Goal: Task Accomplishment & Management: Use online tool/utility

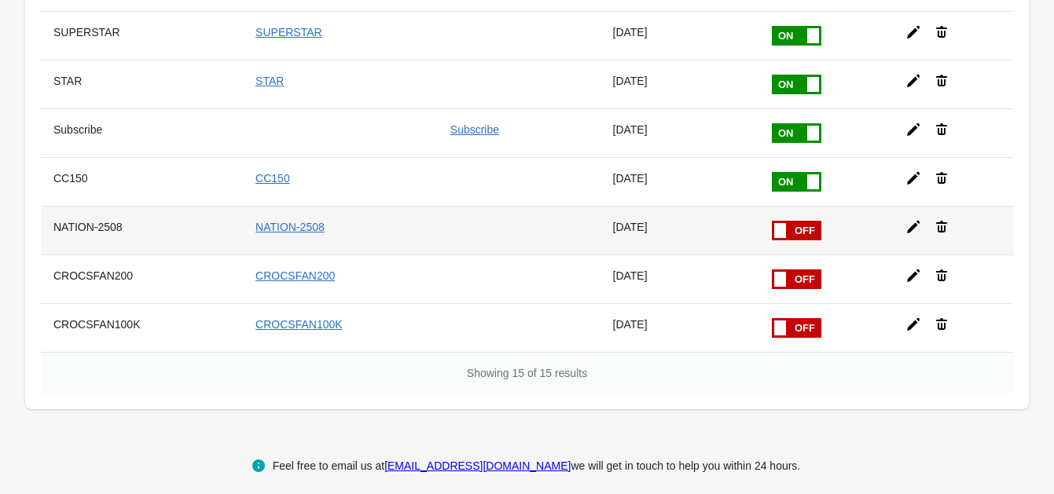
scroll to position [545, 0]
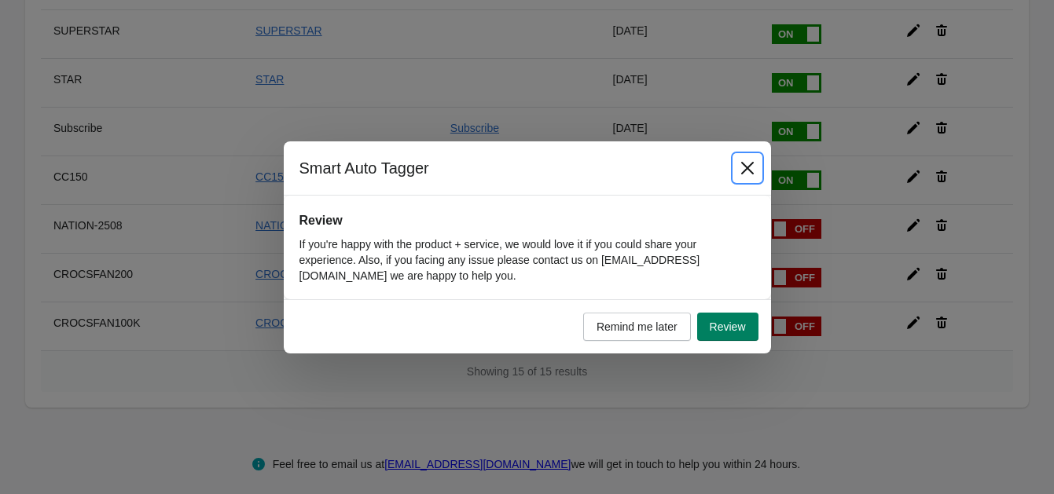
click at [740, 171] on icon "Close" at bounding box center [748, 168] width 16 height 16
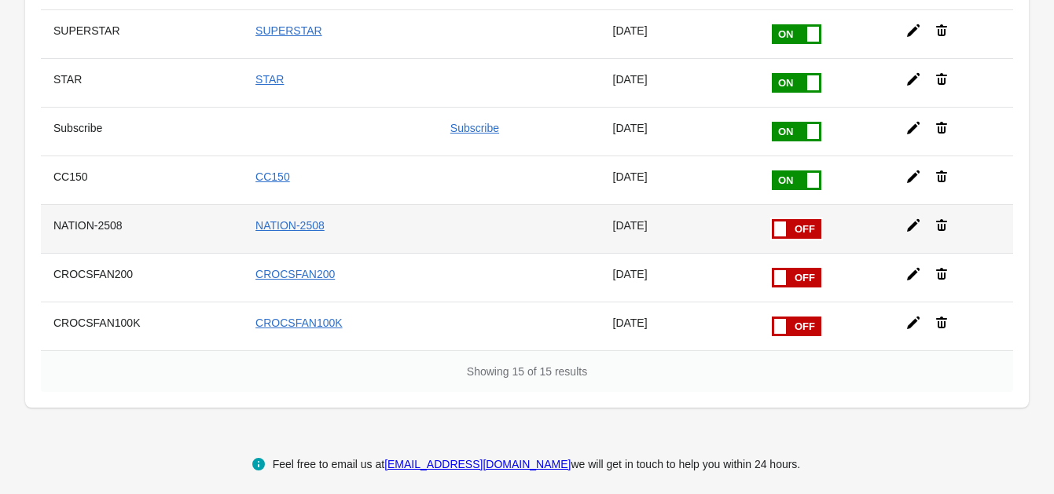
click at [912, 218] on icon at bounding box center [914, 226] width 16 height 16
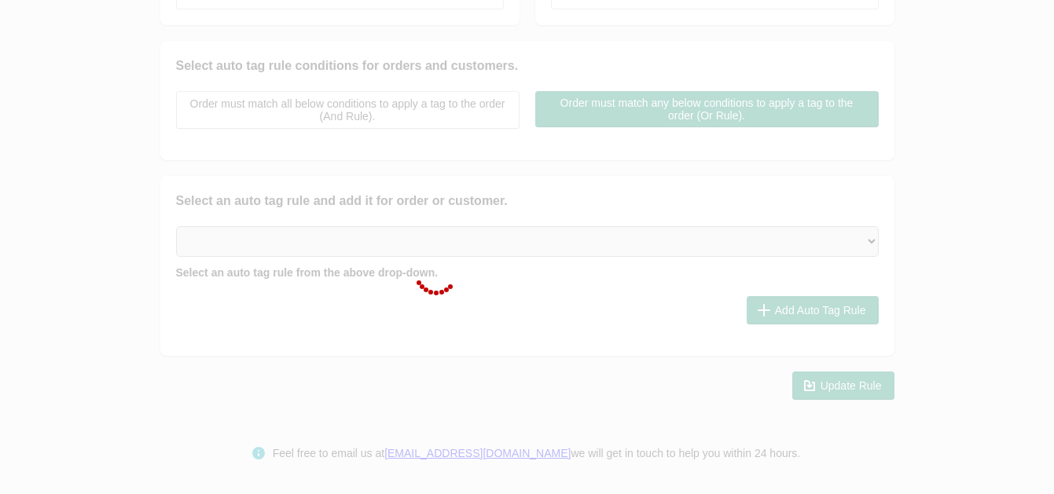
scroll to position [347, 0]
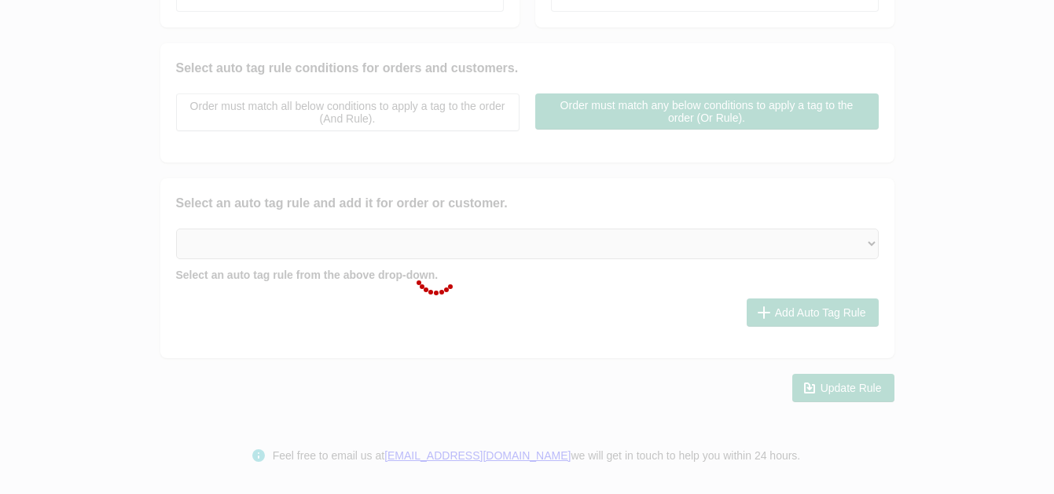
checkbox input "false"
type input "NATION-2508"
checkbox input "true"
type input "NATION-2508"
select select "2"
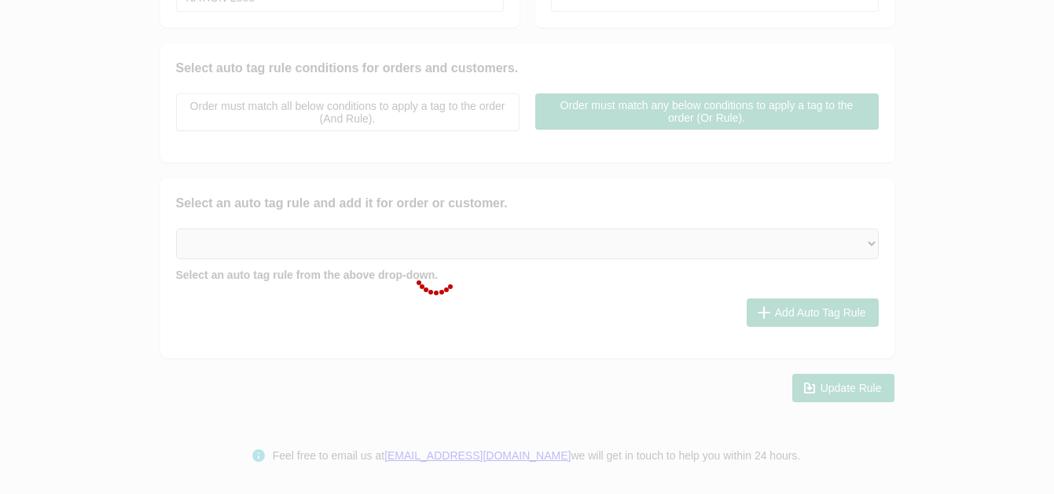
select select "2"
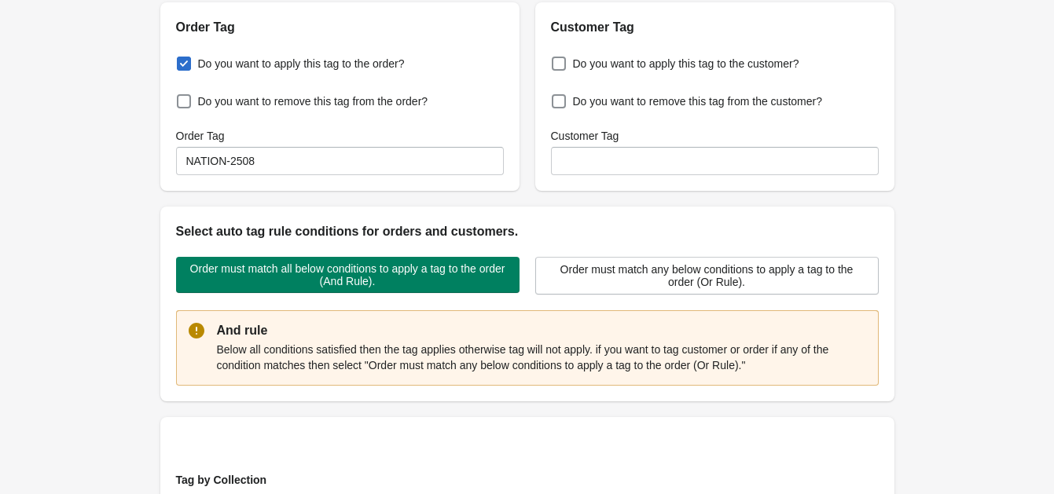
scroll to position [0, 0]
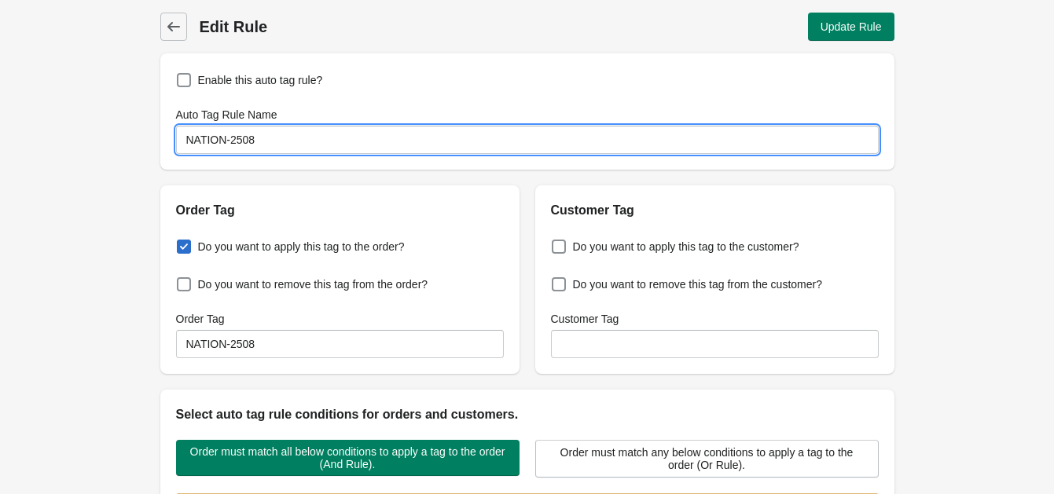
drag, startPoint x: 288, startPoint y: 145, endPoint x: 31, endPoint y: 138, distance: 257.9
type input "FS-2509"
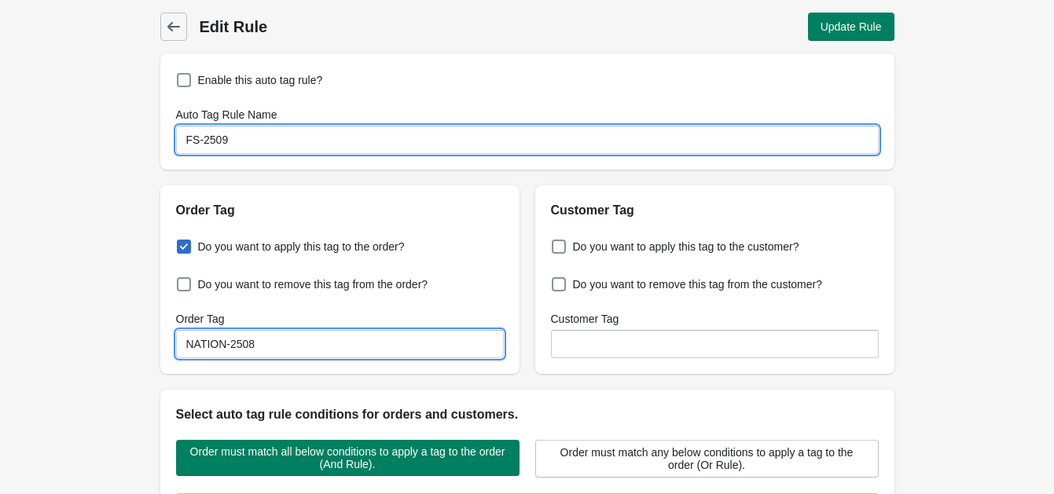
click at [255, 340] on input "NATION-2508" at bounding box center [340, 344] width 328 height 28
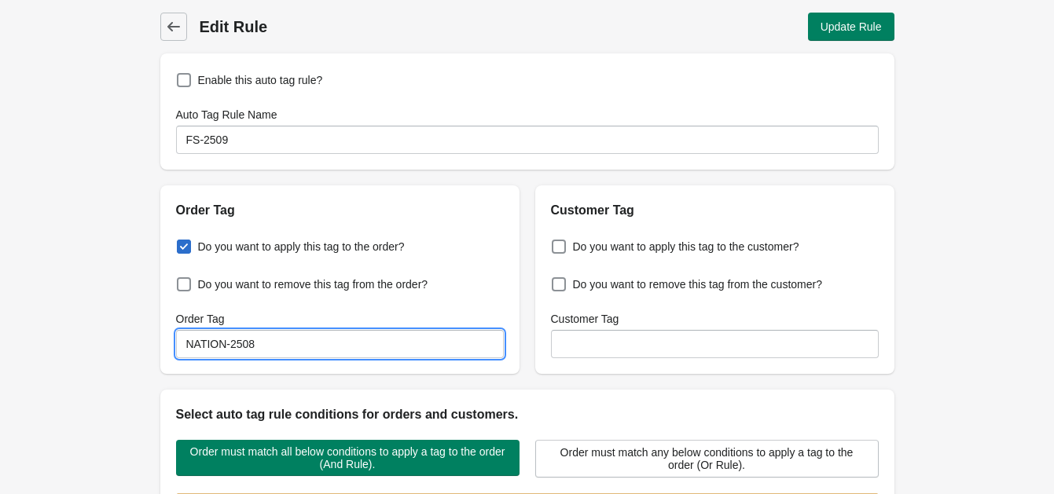
paste input "FS-2509"
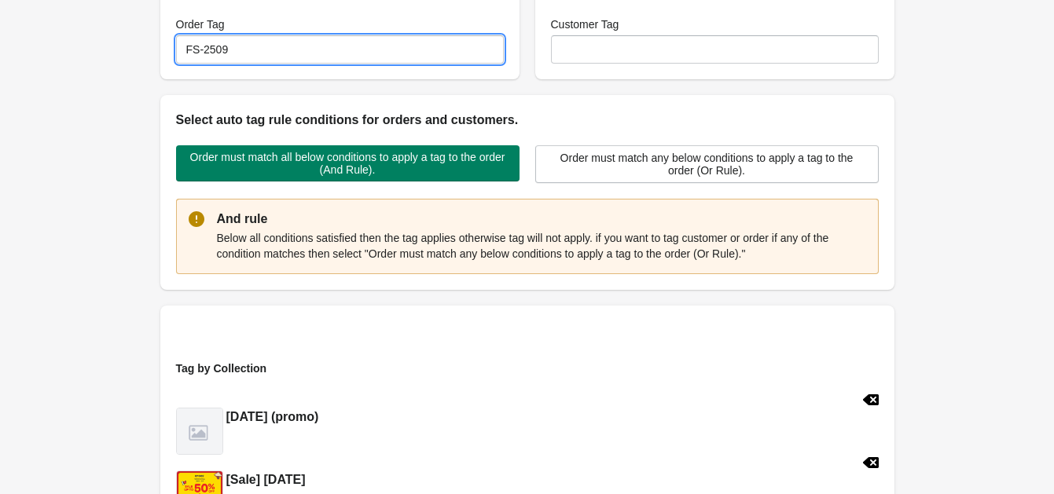
scroll to position [491, 0]
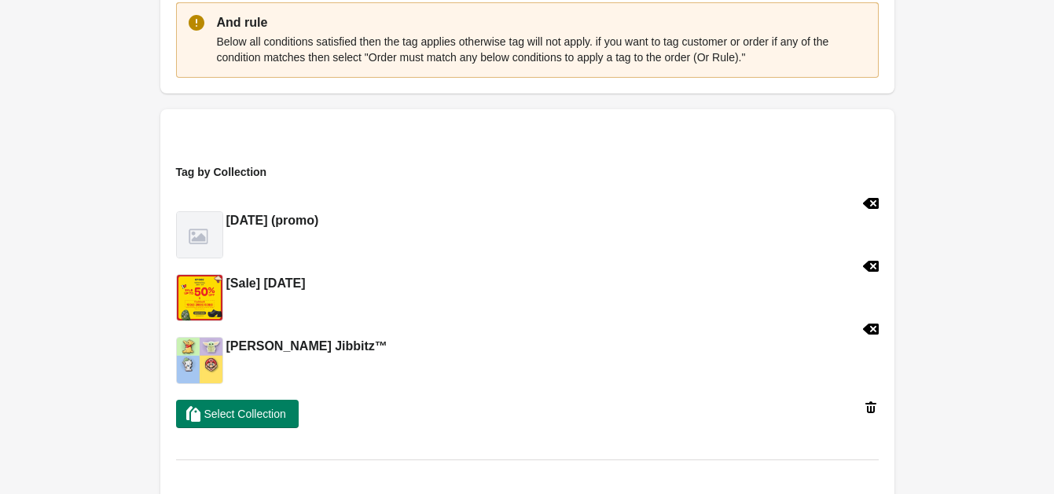
type input "FS-2509"
click at [871, 205] on icon at bounding box center [871, 204] width 16 height 16
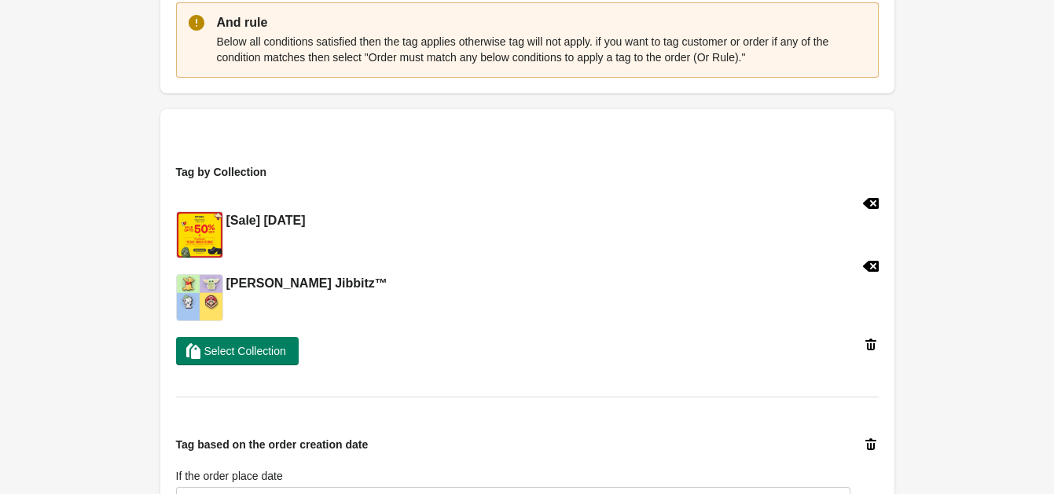
click at [876, 200] on icon at bounding box center [871, 204] width 16 height 16
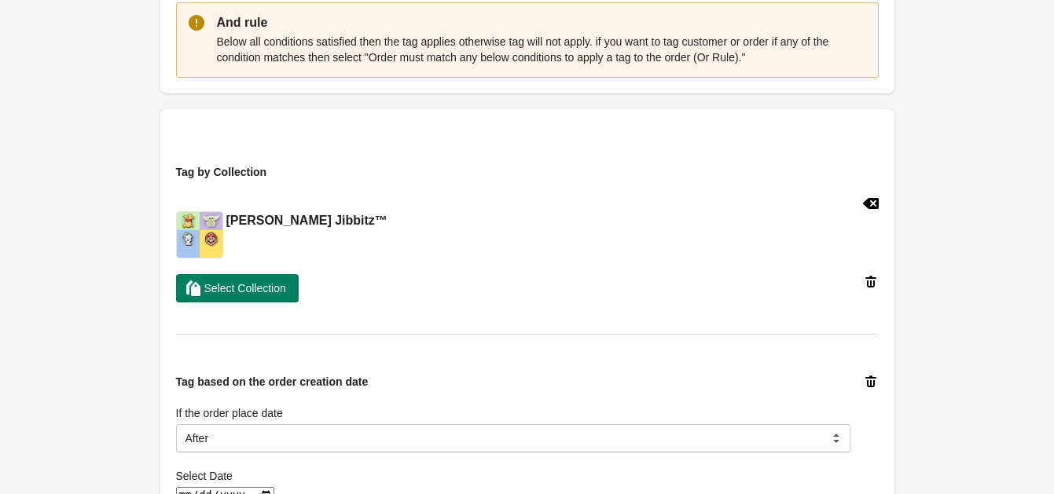
click at [868, 204] on icon at bounding box center [870, 203] width 16 height 11
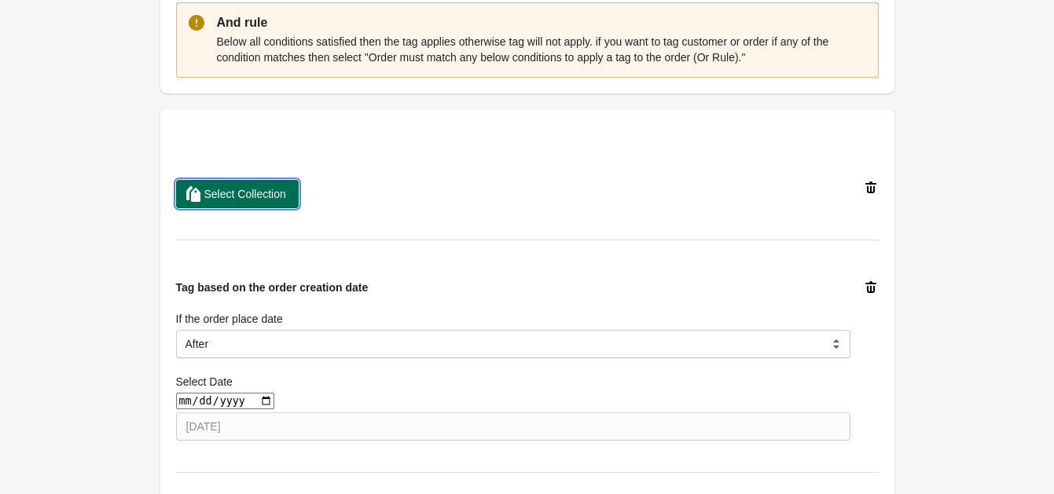
click at [211, 203] on button "Select Collection" at bounding box center [237, 194] width 123 height 28
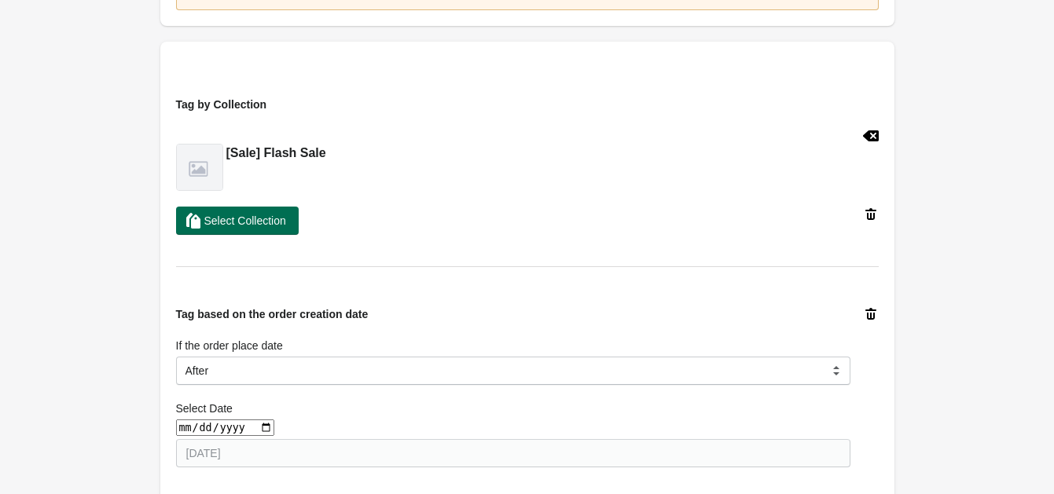
scroll to position [687, 0]
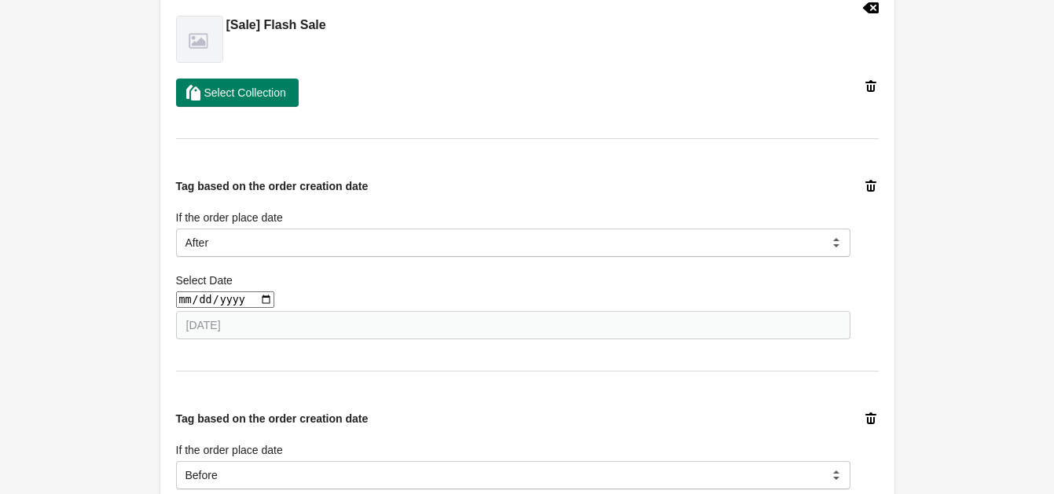
click at [255, 299] on input "date" at bounding box center [225, 300] width 98 height 17
click at [625, 279] on div "Select Date" at bounding box center [513, 281] width 674 height 16
click at [873, 185] on icon at bounding box center [871, 186] width 16 height 16
select select "3"
type input "[DATE]"
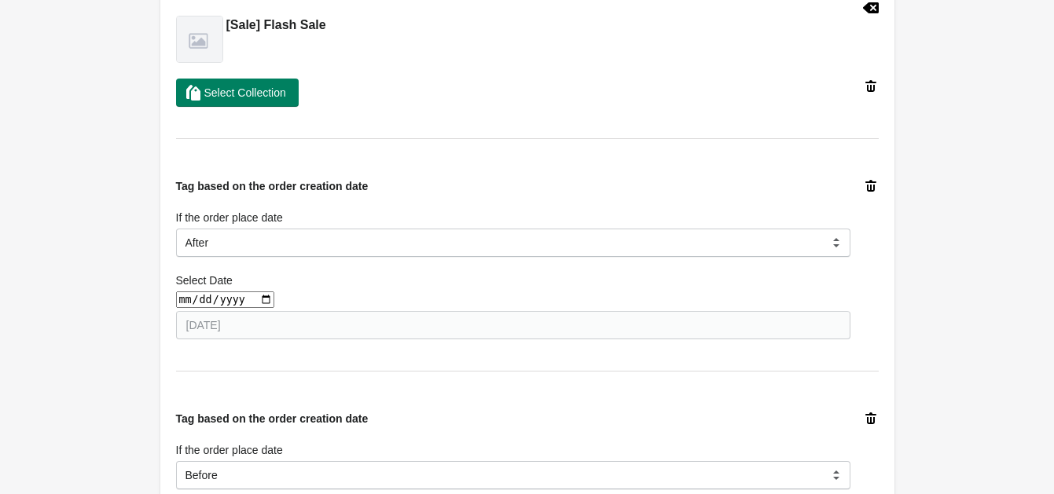
select select "2"
click at [873, 185] on icon at bounding box center [871, 186] width 16 height 16
select select "2"
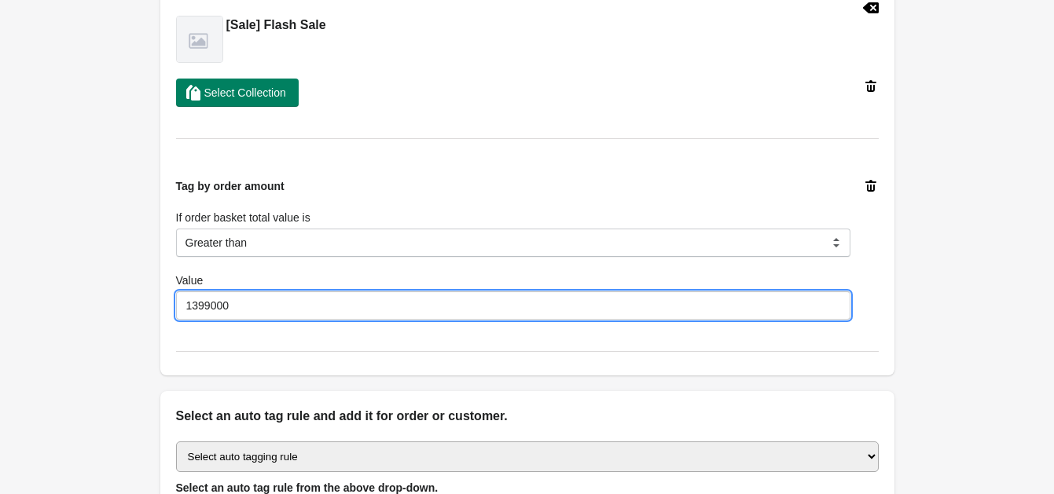
drag, startPoint x: 275, startPoint y: 312, endPoint x: 94, endPoint y: 304, distance: 181.0
type input "5"
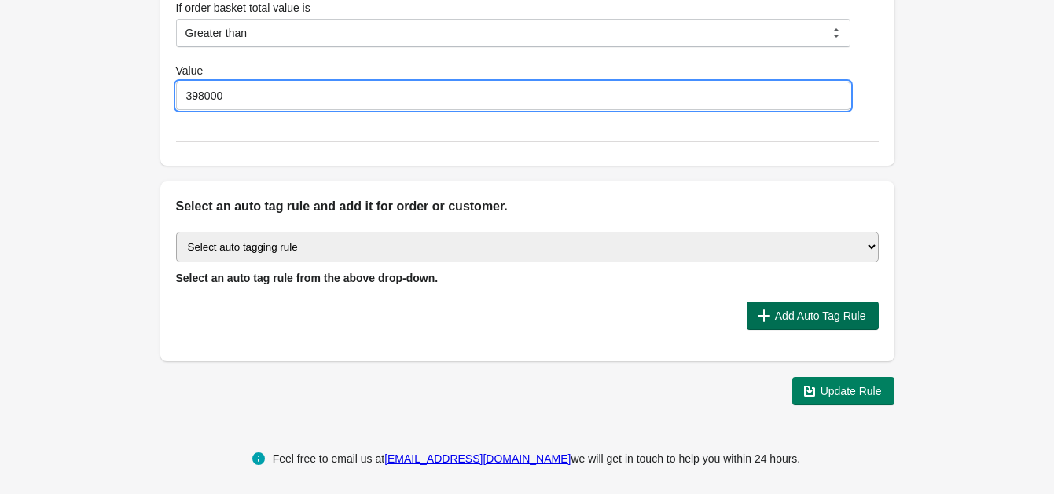
scroll to position [900, 0]
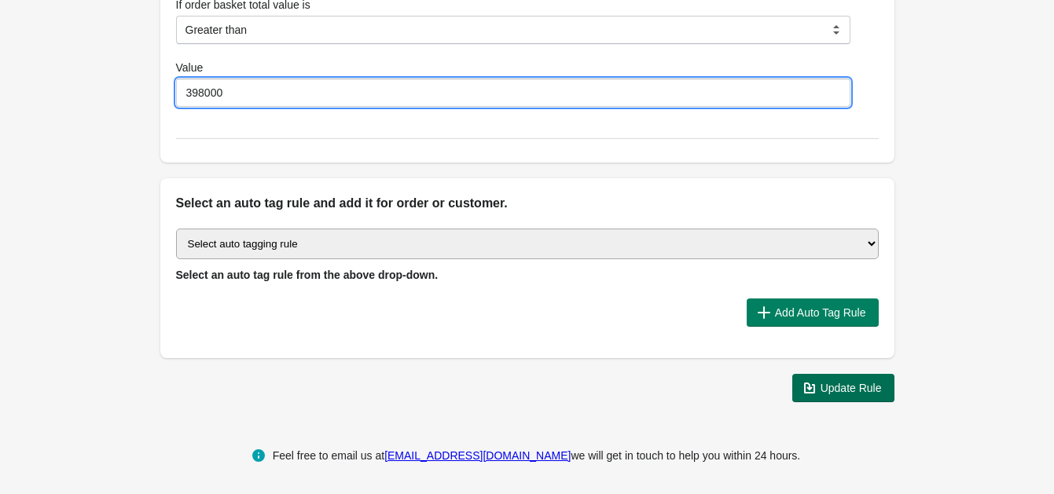
type input "398000"
click at [851, 382] on span "Update Rule" at bounding box center [851, 388] width 61 height 13
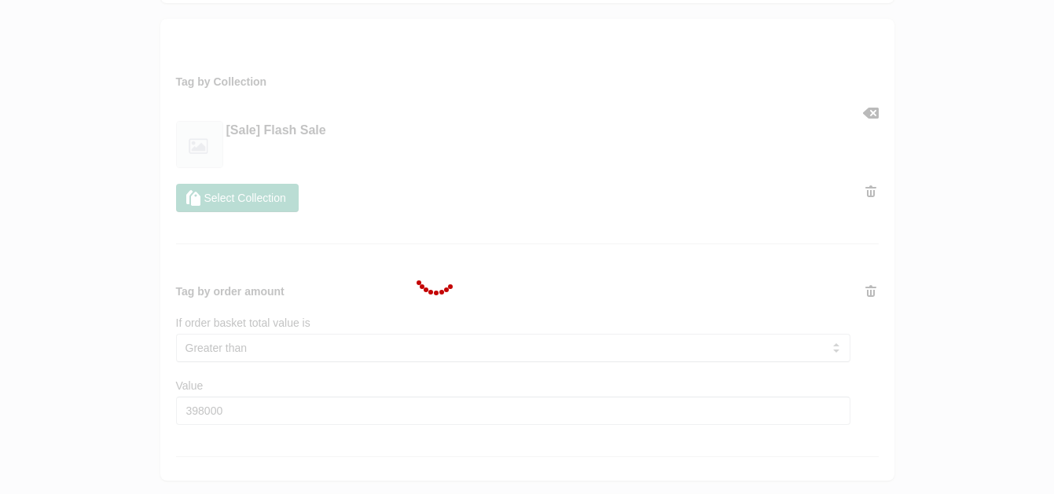
scroll to position [704, 0]
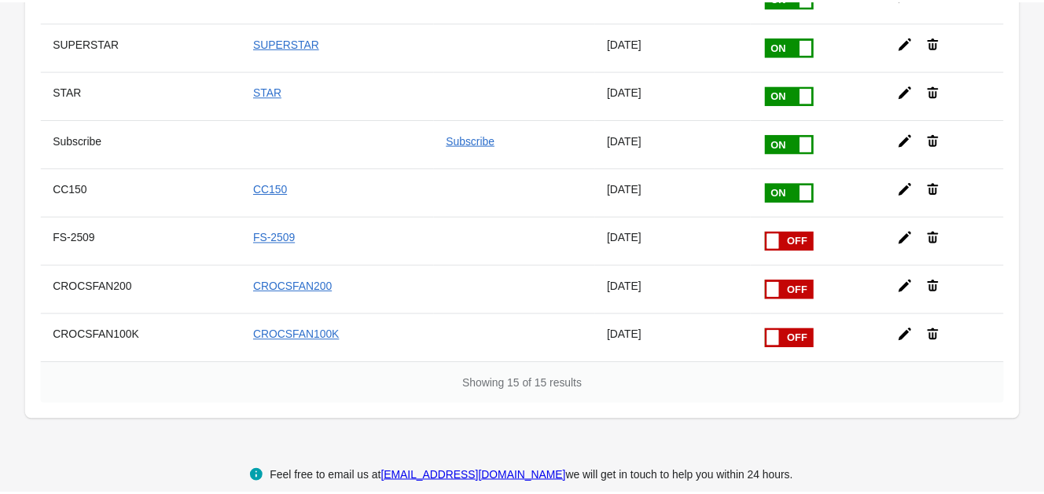
scroll to position [545, 0]
